Goal: Navigation & Orientation: Understand site structure

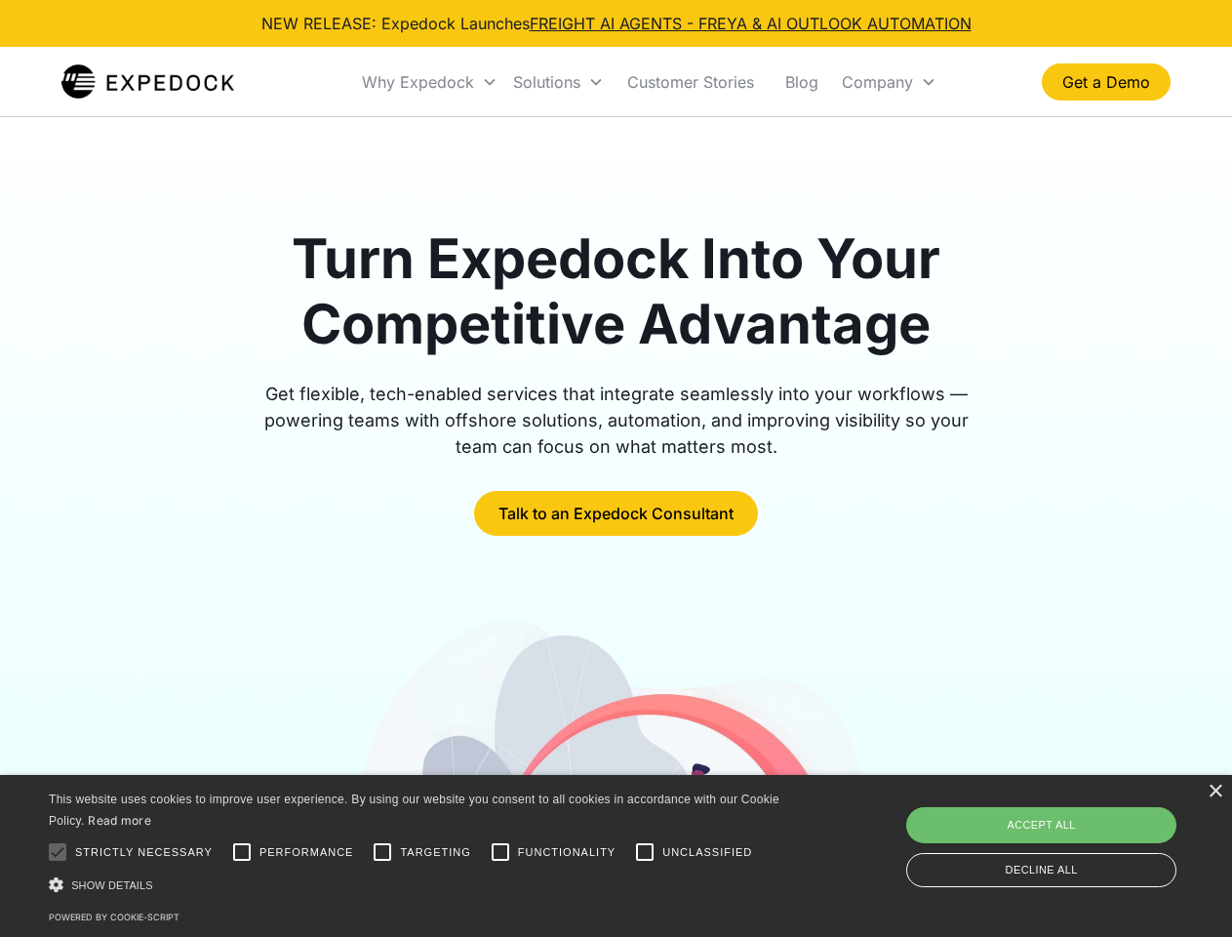
click at [430, 82] on div "Why Expedock" at bounding box center [418, 82] width 112 height 20
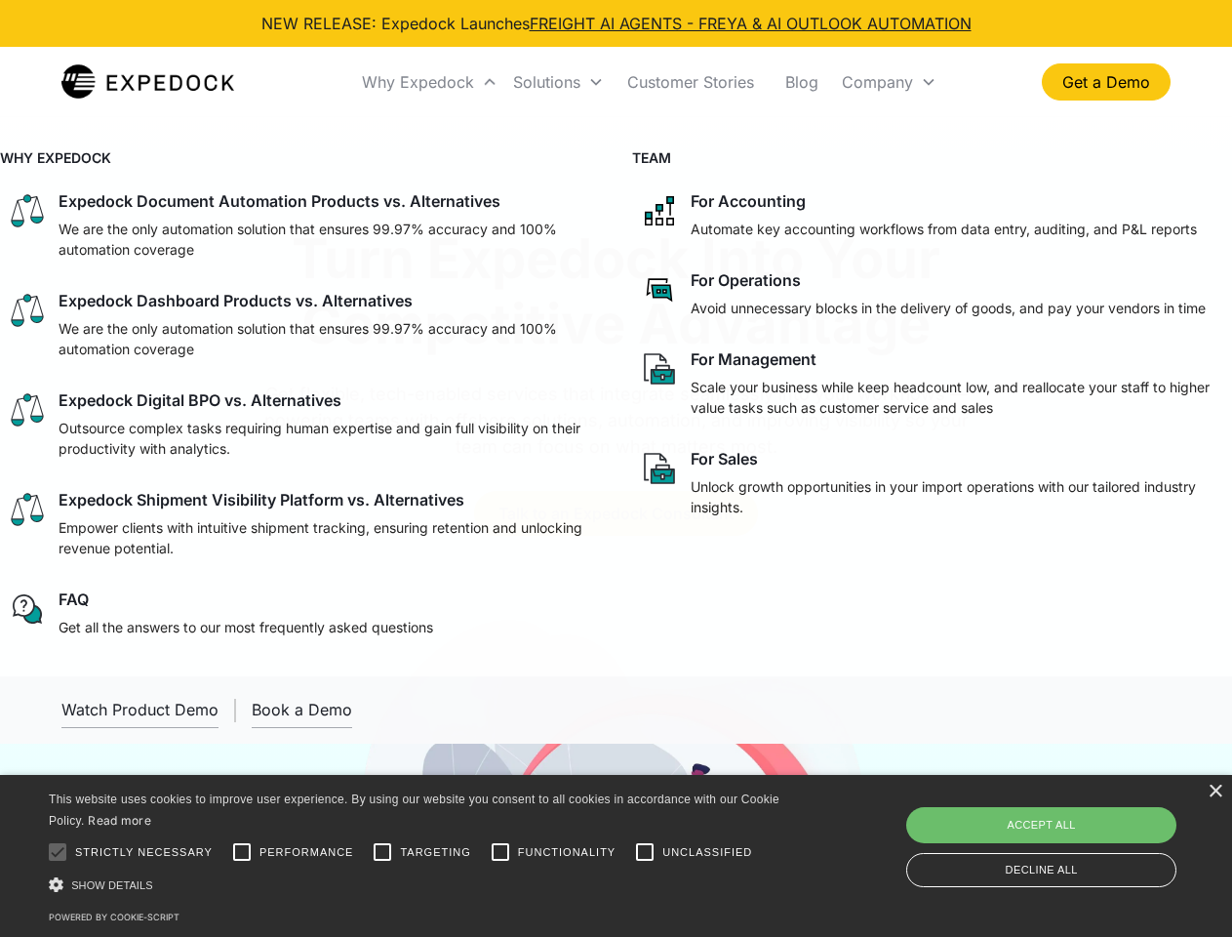
click at [558, 82] on div "Solutions" at bounding box center [546, 82] width 67 height 20
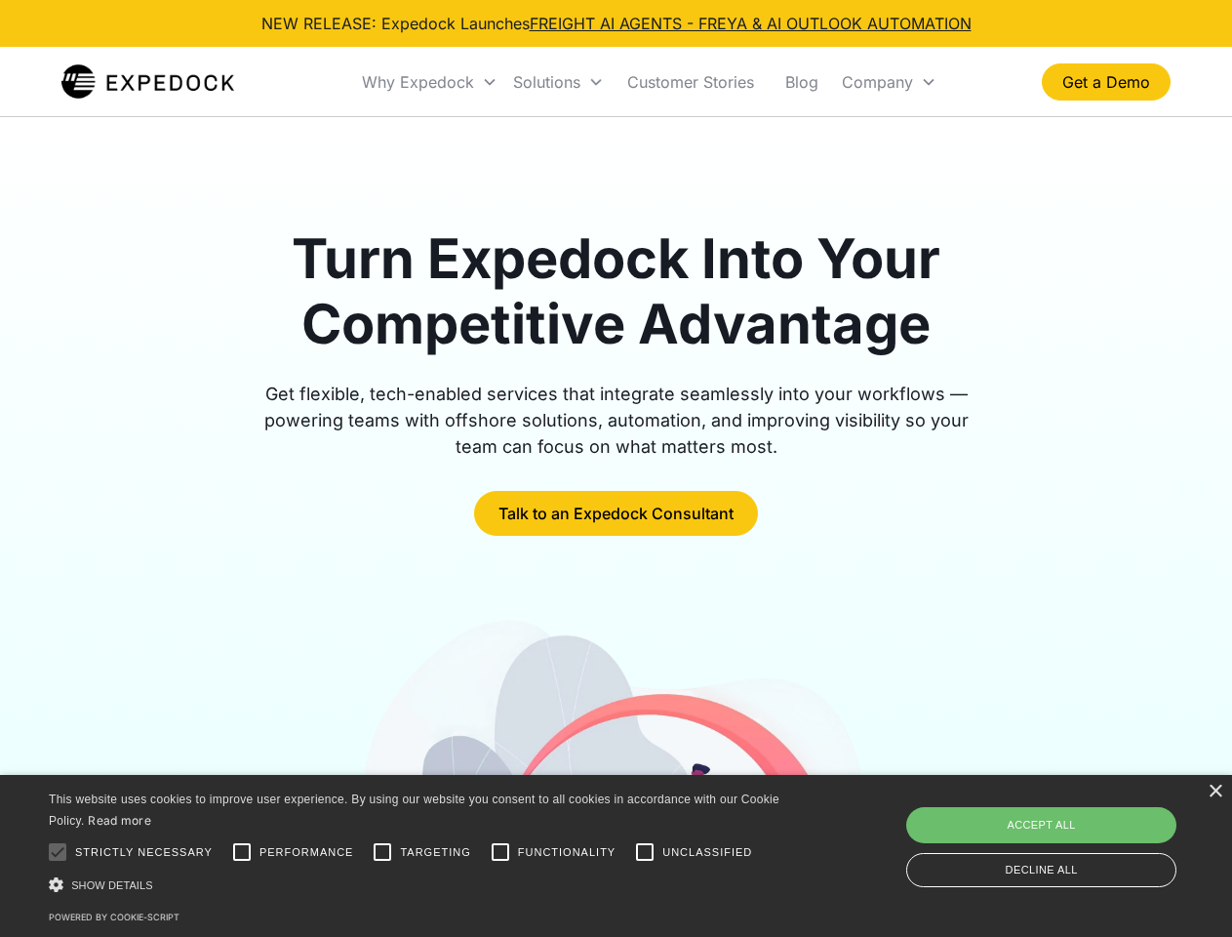
click at [889, 82] on div "Company" at bounding box center [877, 82] width 71 height 20
click at [58, 852] on div at bounding box center [57, 851] width 39 height 39
click at [242, 852] on input "Performance" at bounding box center [241, 851] width 39 height 39
checkbox input "true"
click at [382, 852] on input "Targeting" at bounding box center [382, 851] width 39 height 39
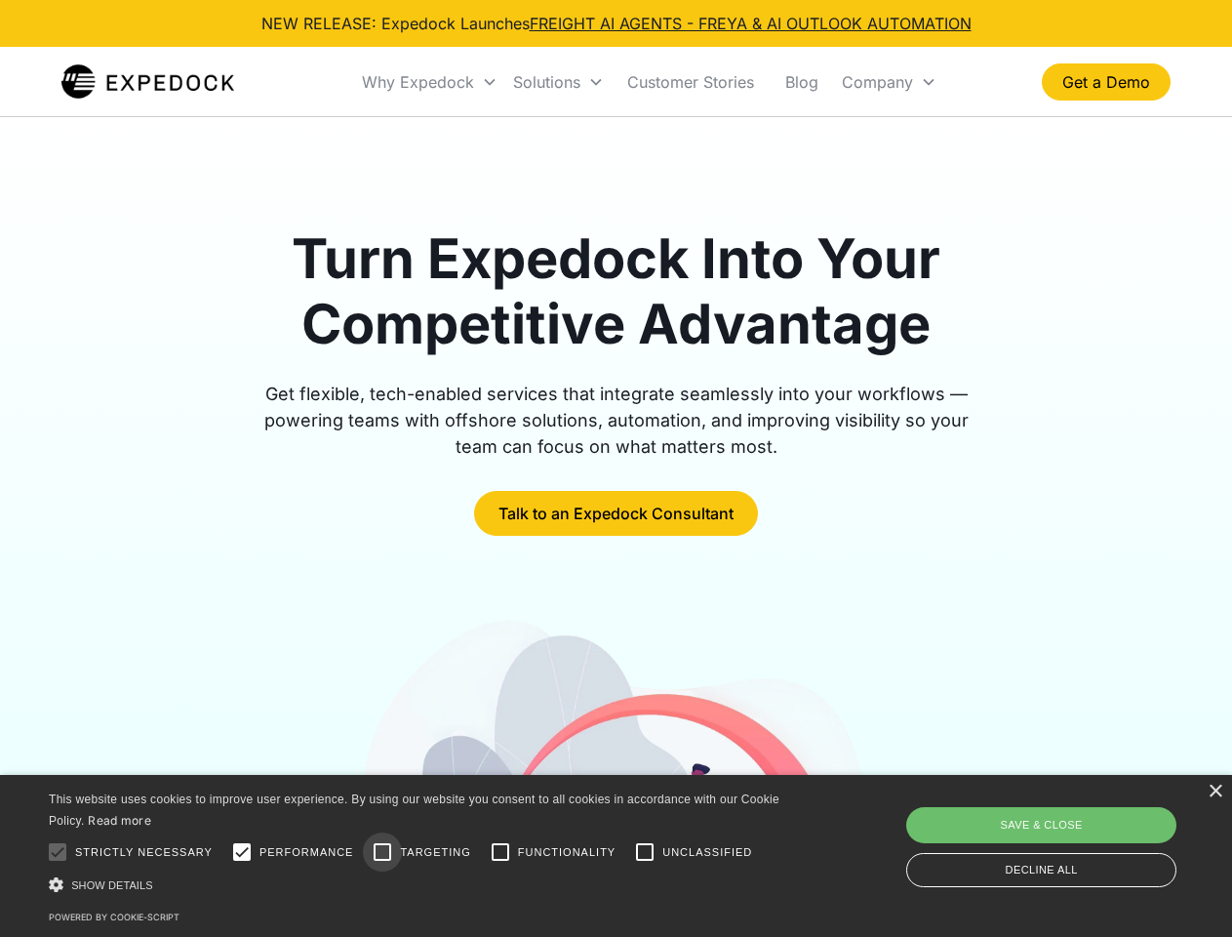
checkbox input "true"
click at [501, 852] on input "Functionality" at bounding box center [500, 851] width 39 height 39
checkbox input "true"
click at [645, 852] on input "Unclassified" at bounding box center [644, 851] width 39 height 39
checkbox input "true"
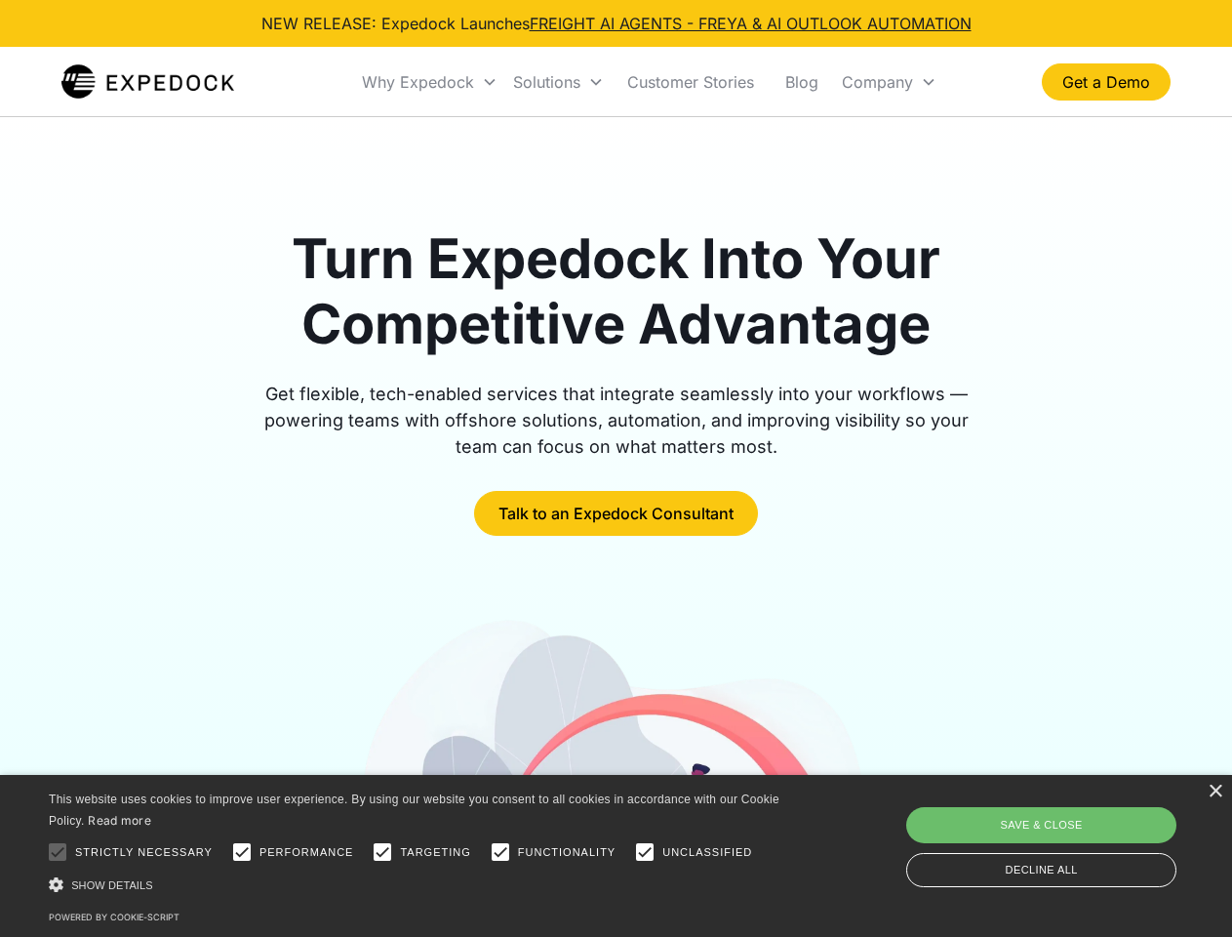
click at [418, 884] on div "Show details Hide details" at bounding box center [418, 884] width 738 height 20
